Goal: Task Accomplishment & Management: Use online tool/utility

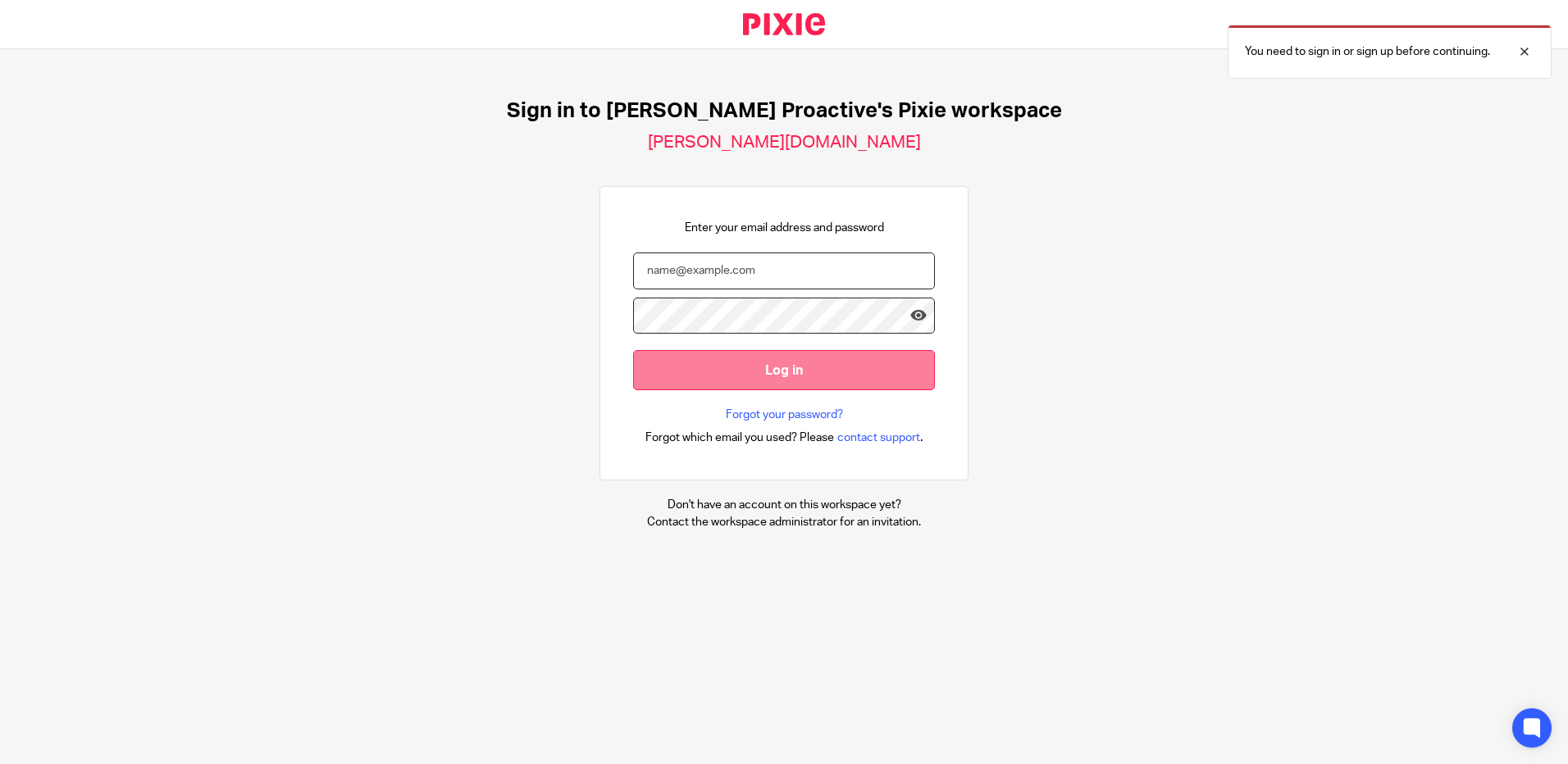
type input "[PERSON_NAME][EMAIL_ADDRESS][PERSON_NAME][DOMAIN_NAME]"
click at [760, 363] on input "Log in" at bounding box center [783, 370] width 301 height 40
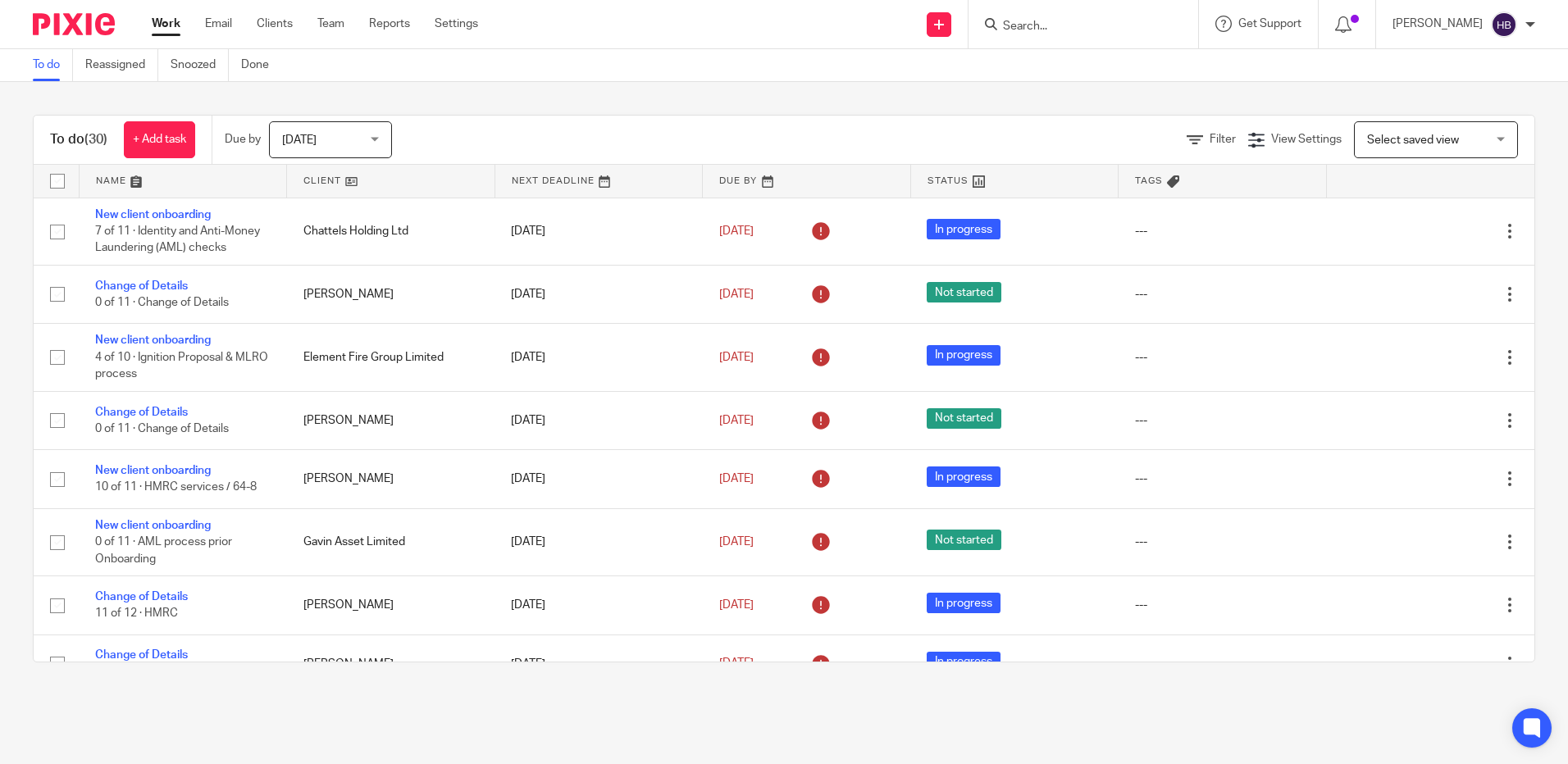
click at [1025, 17] on form at bounding box center [1088, 24] width 175 height 20
click at [1019, 22] on input "Search" at bounding box center [1074, 26] width 148 height 15
type input "pegaso"
click button "submit" at bounding box center [0, 0] width 0 height 0
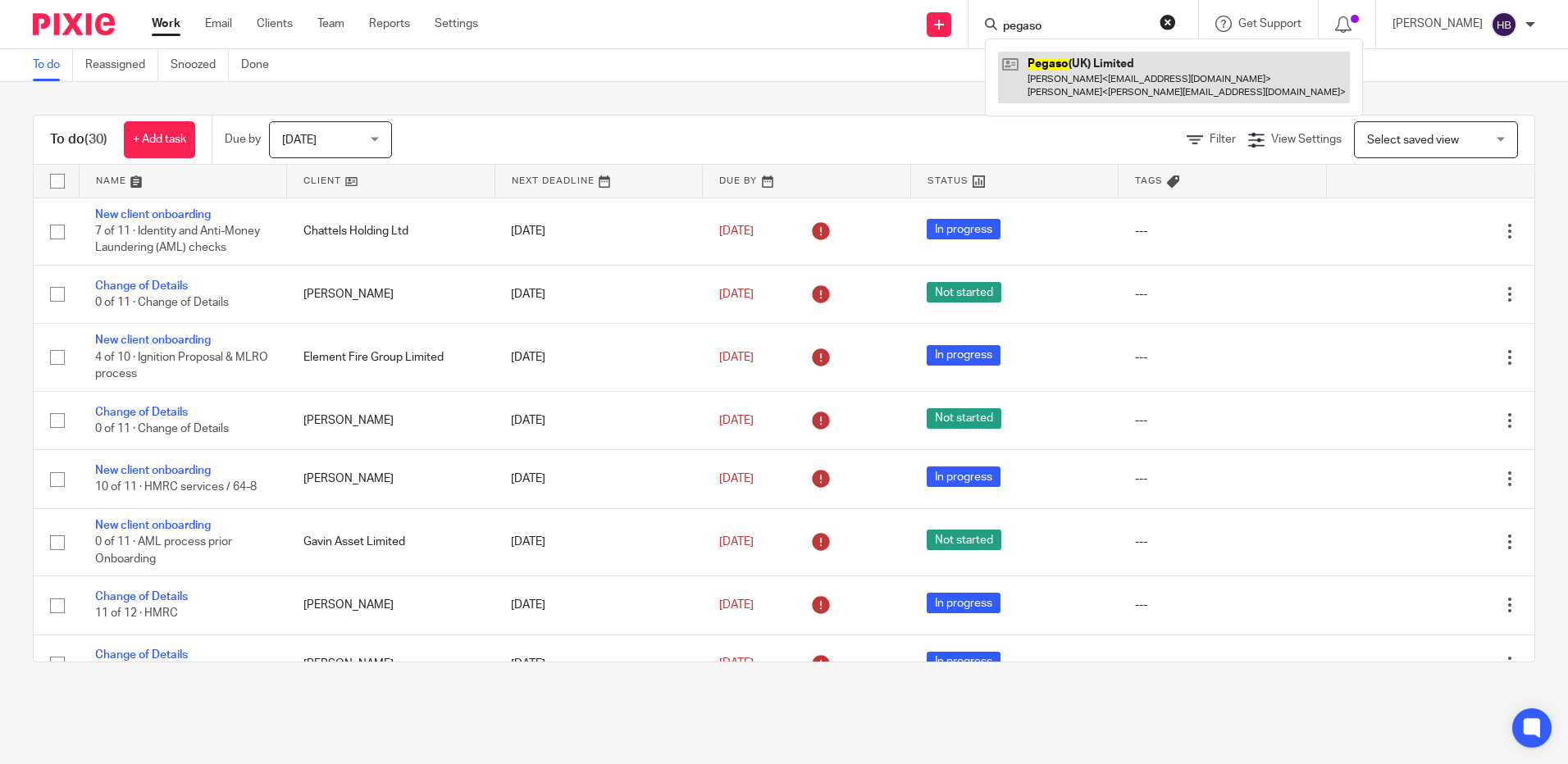
click at [1083, 79] on link at bounding box center [1173, 77] width 352 height 51
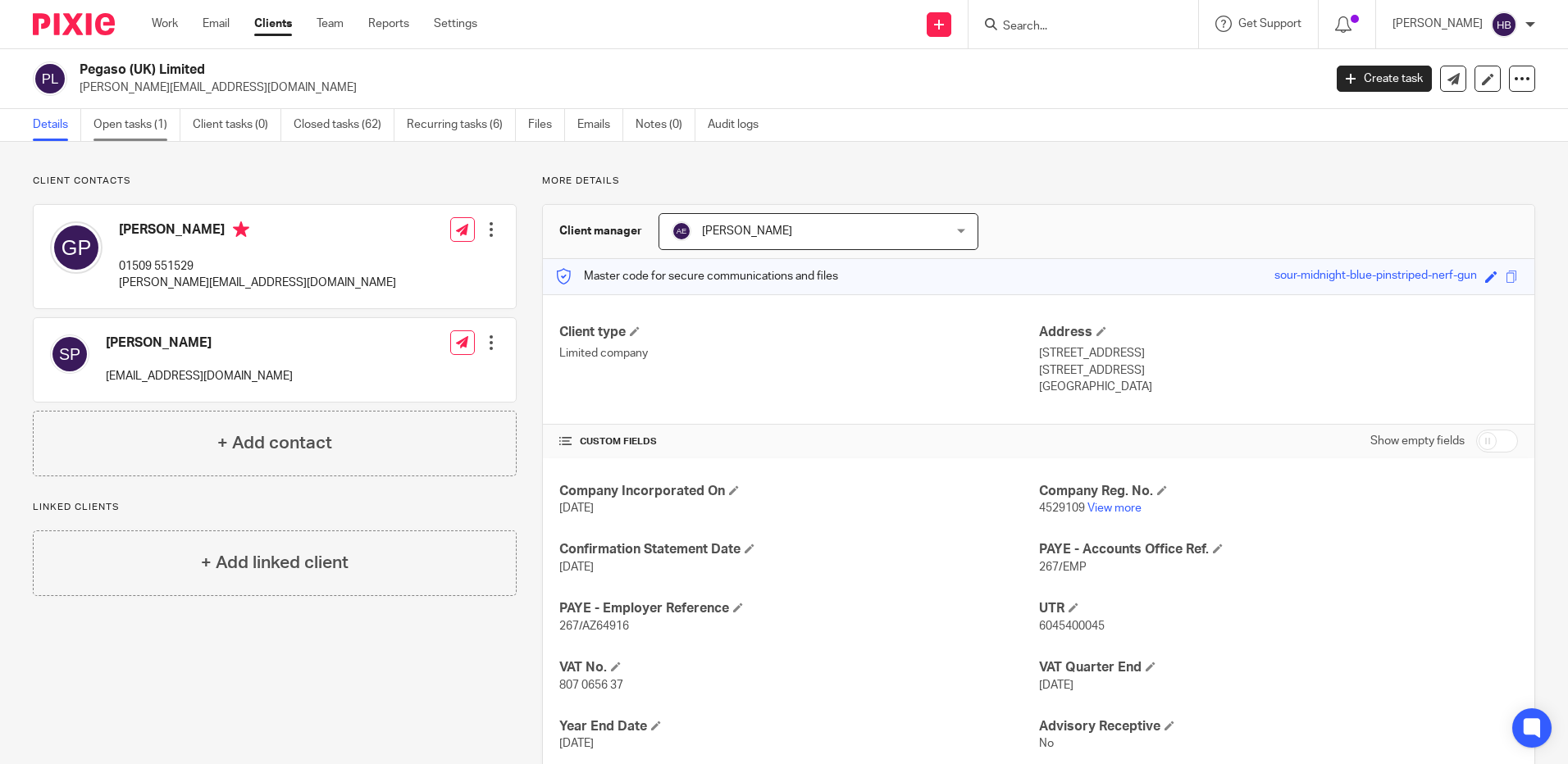
click at [159, 131] on link "Open tasks (1)" at bounding box center [137, 125] width 87 height 32
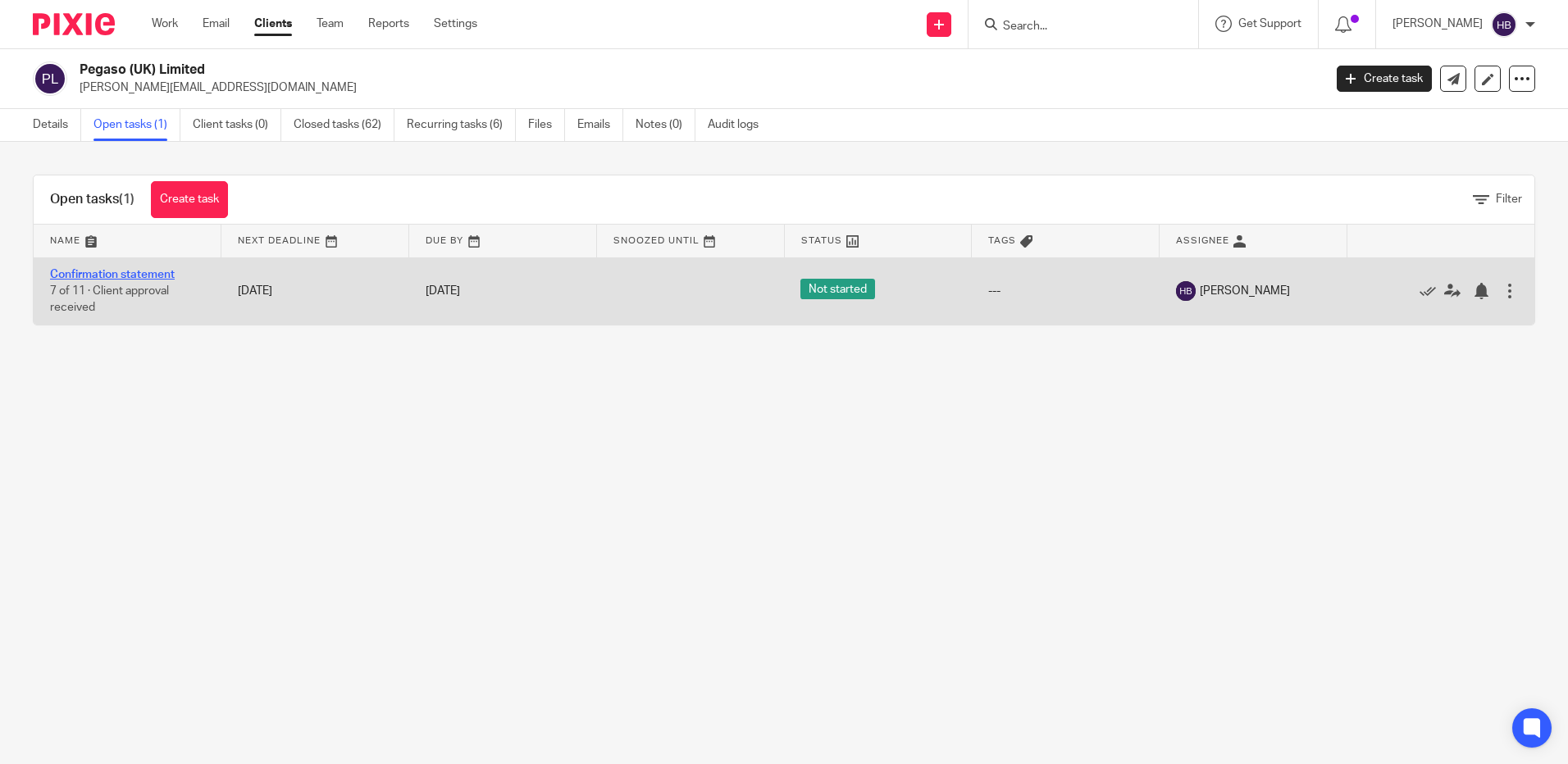
click at [127, 272] on link "Confirmation statement" at bounding box center [113, 274] width 125 height 11
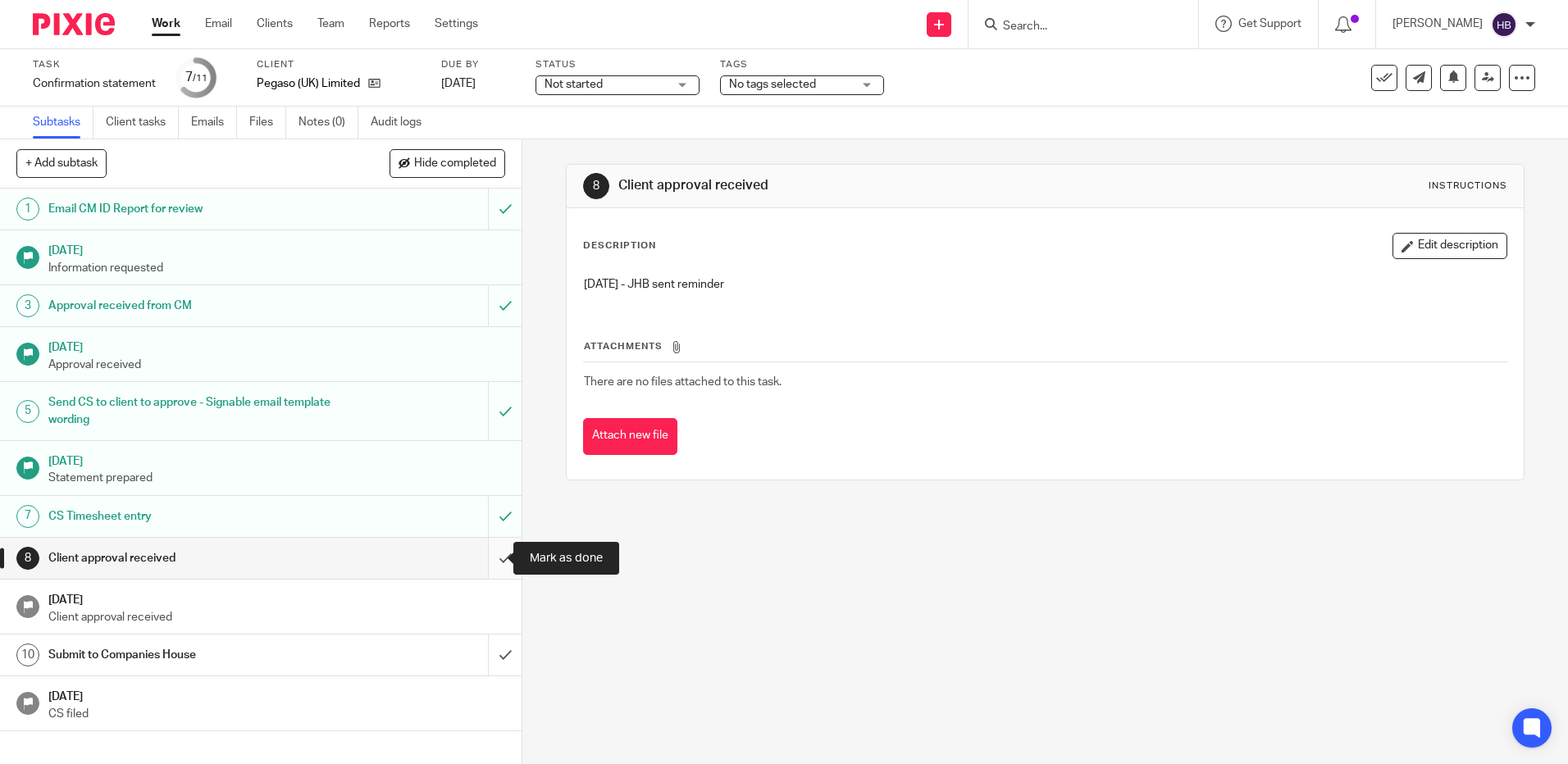
click at [490, 557] on input "submit" at bounding box center [260, 558] width 522 height 41
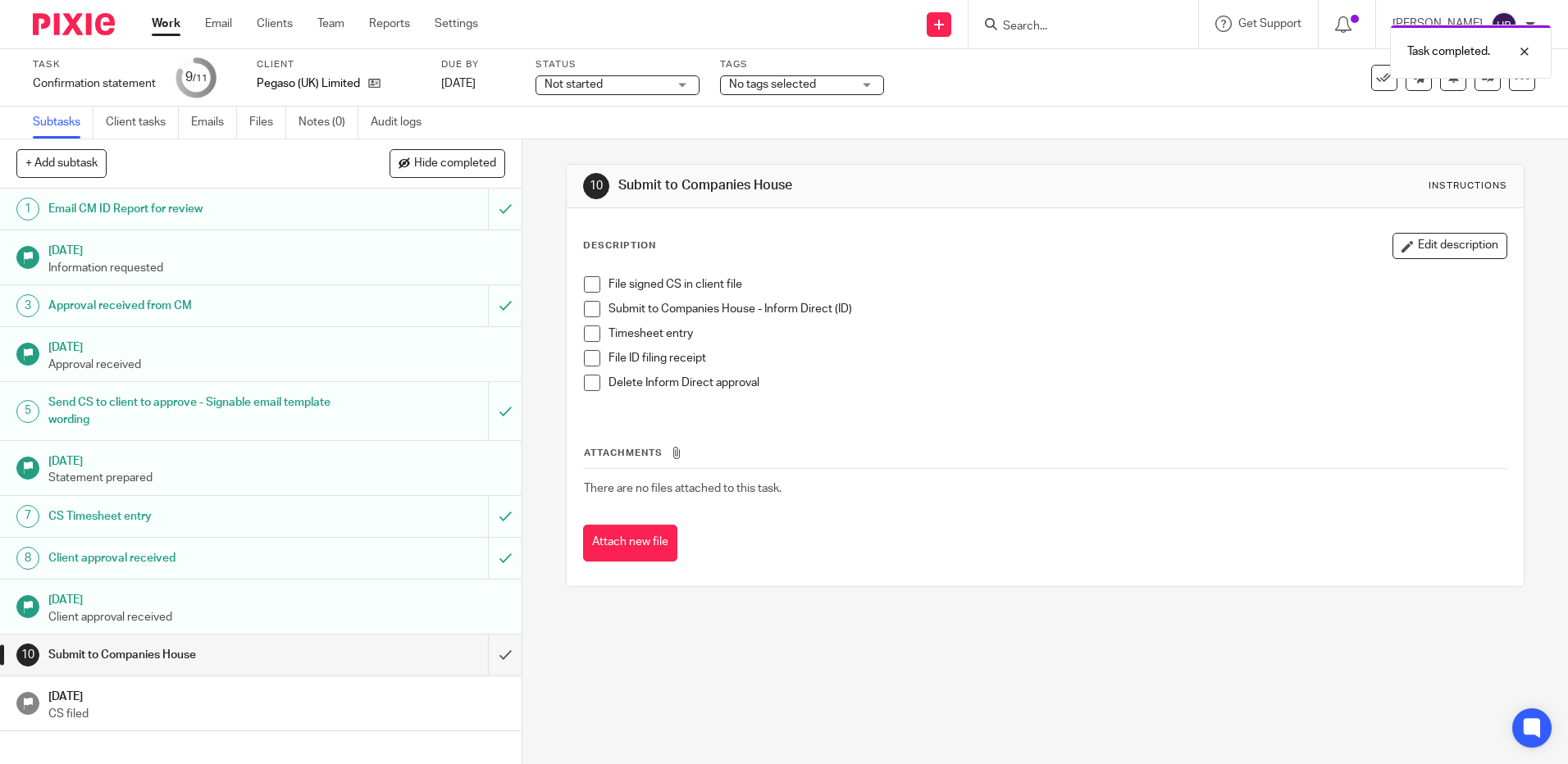
click at [584, 286] on span at bounding box center [592, 284] width 16 height 16
click at [584, 307] on span at bounding box center [592, 308] width 16 height 16
click at [586, 333] on span at bounding box center [592, 333] width 16 height 16
click at [588, 354] on span at bounding box center [592, 358] width 16 height 16
click at [588, 381] on span at bounding box center [592, 382] width 16 height 16
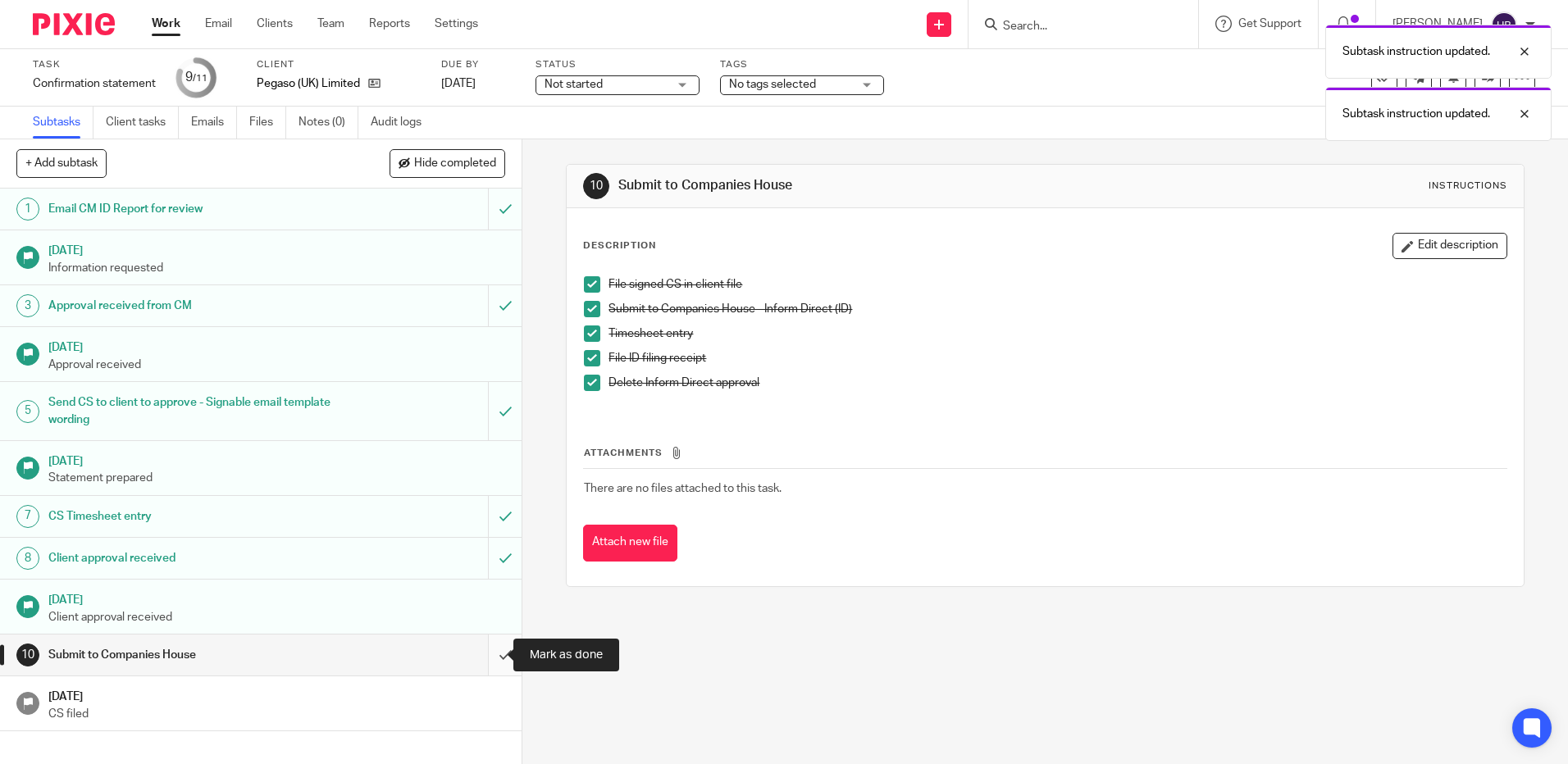
click at [488, 655] on input "submit" at bounding box center [260, 655] width 522 height 41
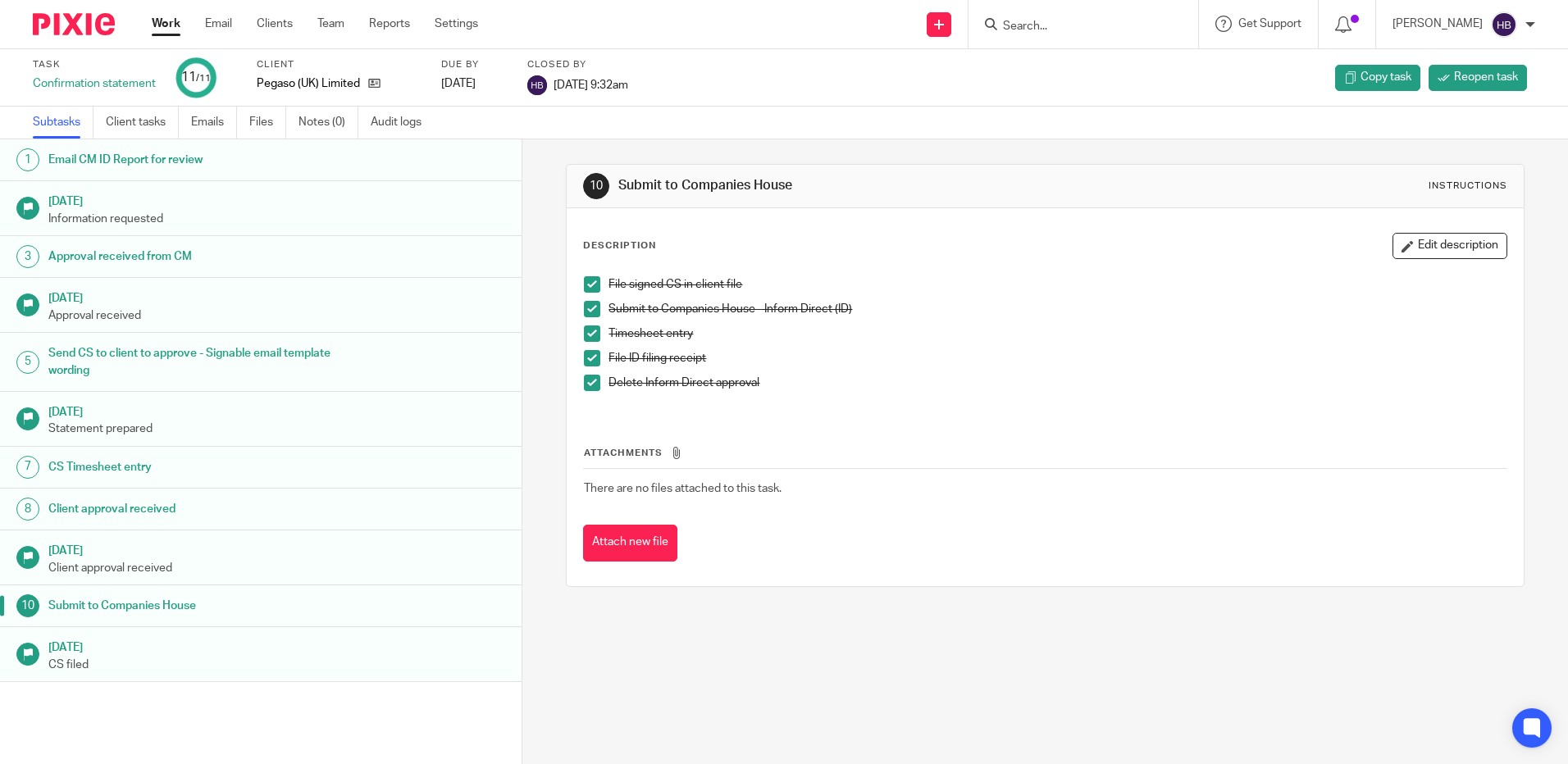
click at [170, 25] on link "Work" at bounding box center [167, 23] width 29 height 16
